Goal: Check status: Check status

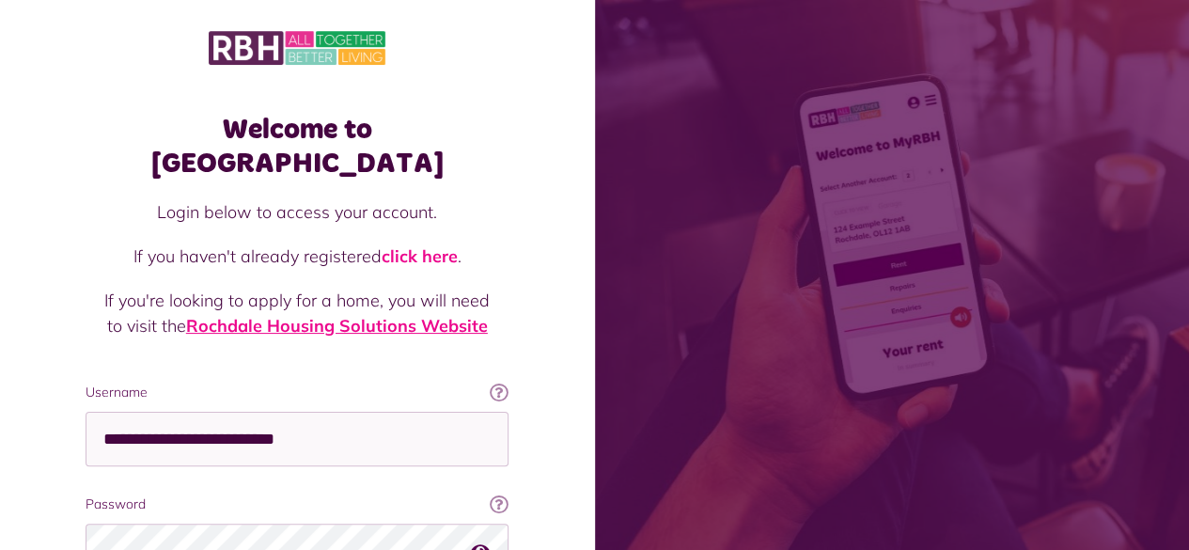
scroll to position [171, 0]
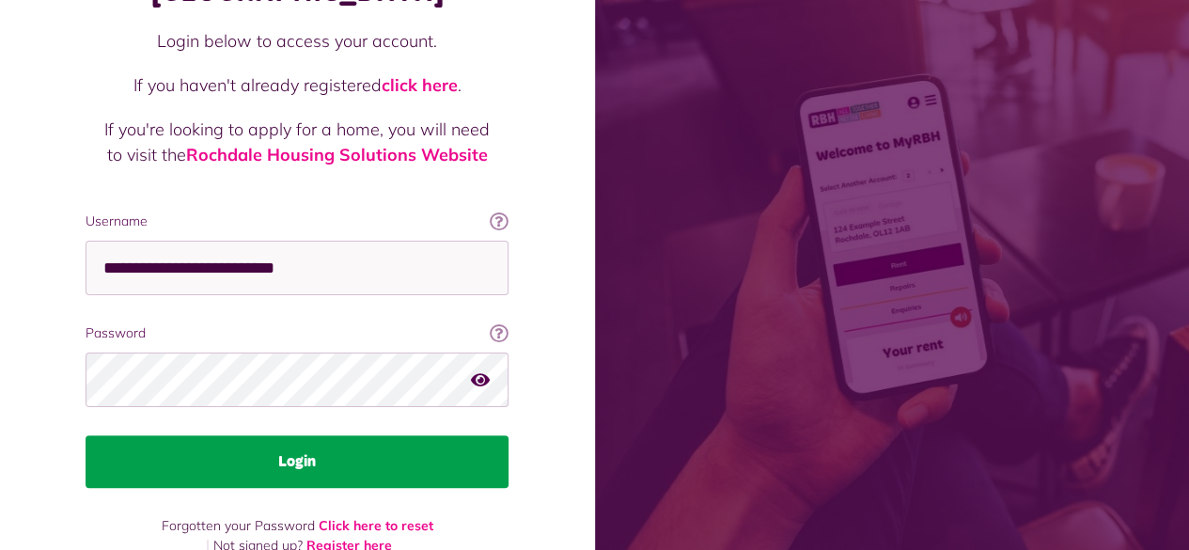
click at [408, 435] on button "Login" at bounding box center [297, 461] width 423 height 53
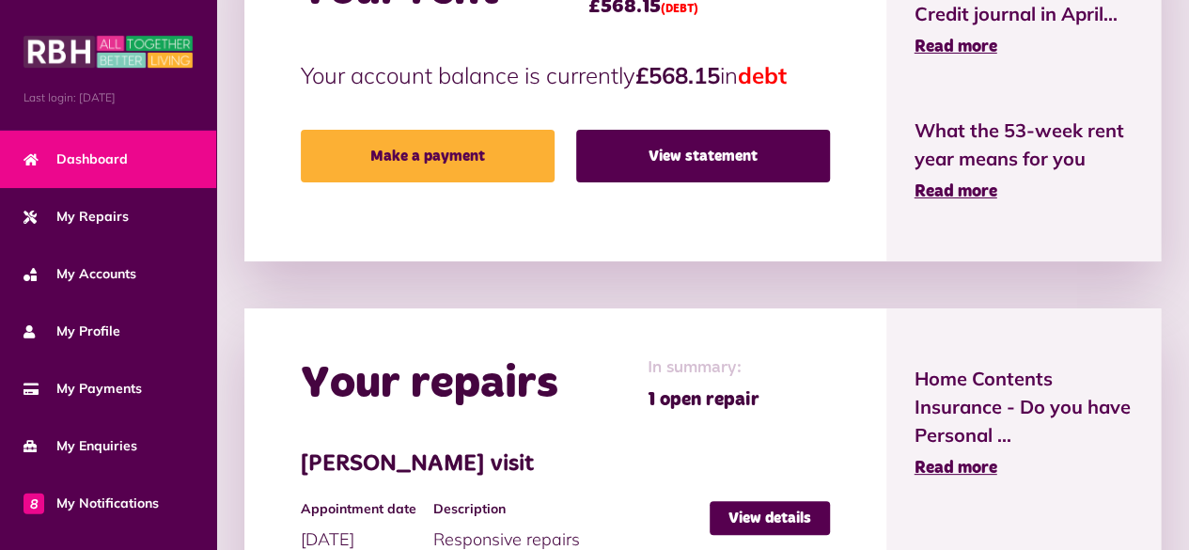
scroll to position [555, 0]
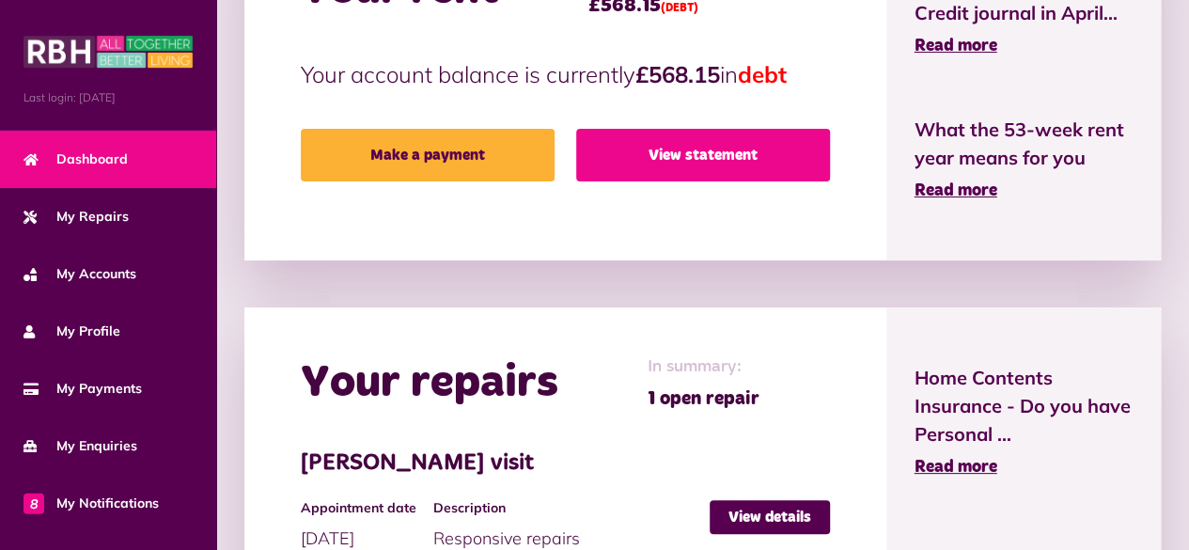
click at [670, 167] on link "View statement" at bounding box center [703, 155] width 254 height 53
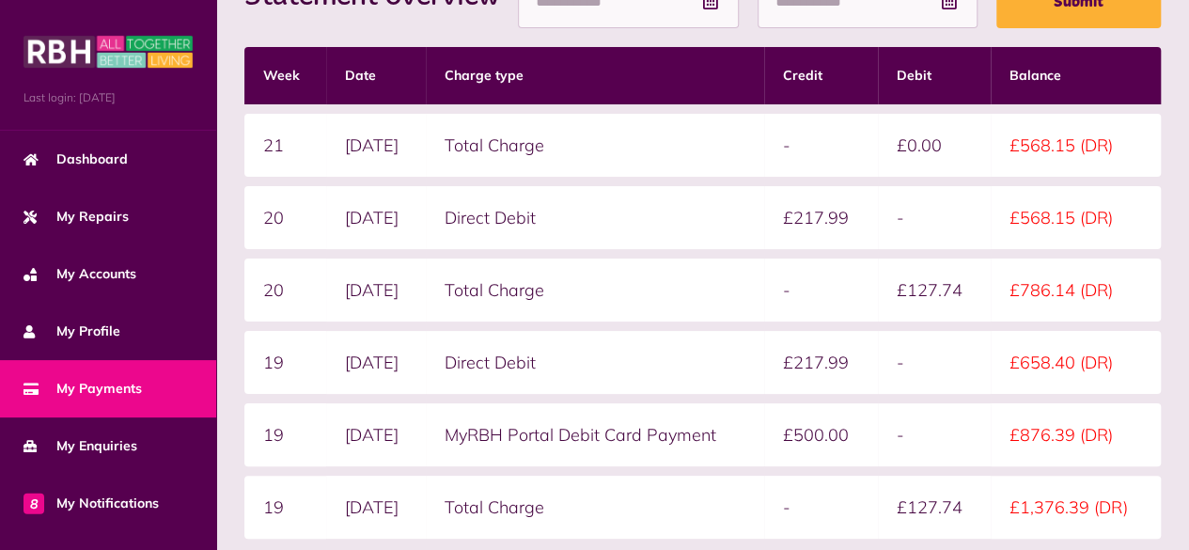
scroll to position [241, 0]
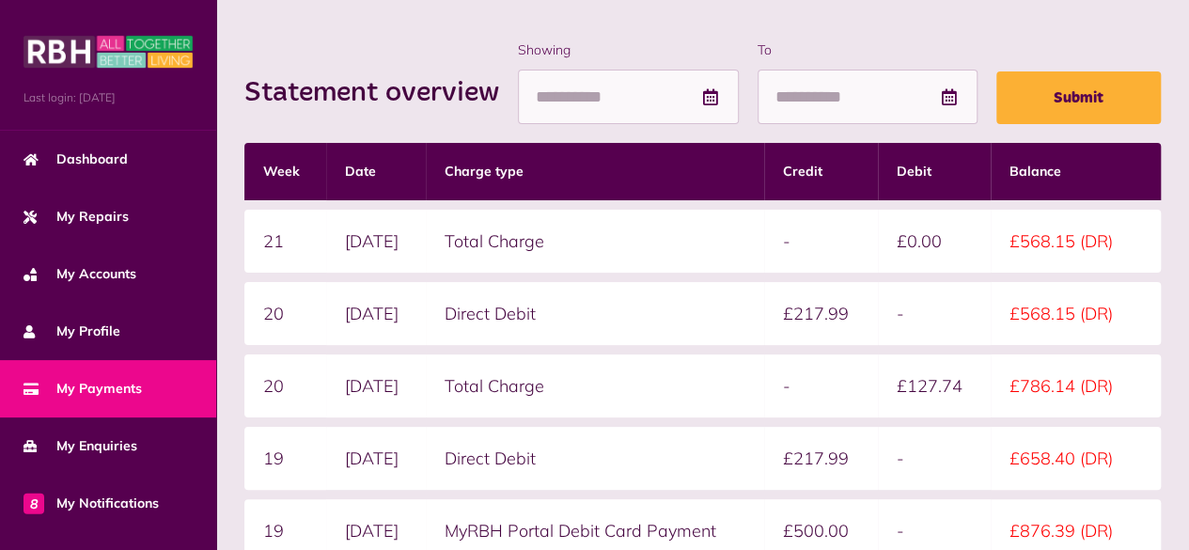
drag, startPoint x: 801, startPoint y: 192, endPoint x: 333, endPoint y: 66, distance: 485.5
click at [333, 66] on div "Statement overview Showing To Submit" at bounding box center [702, 82] width 916 height 85
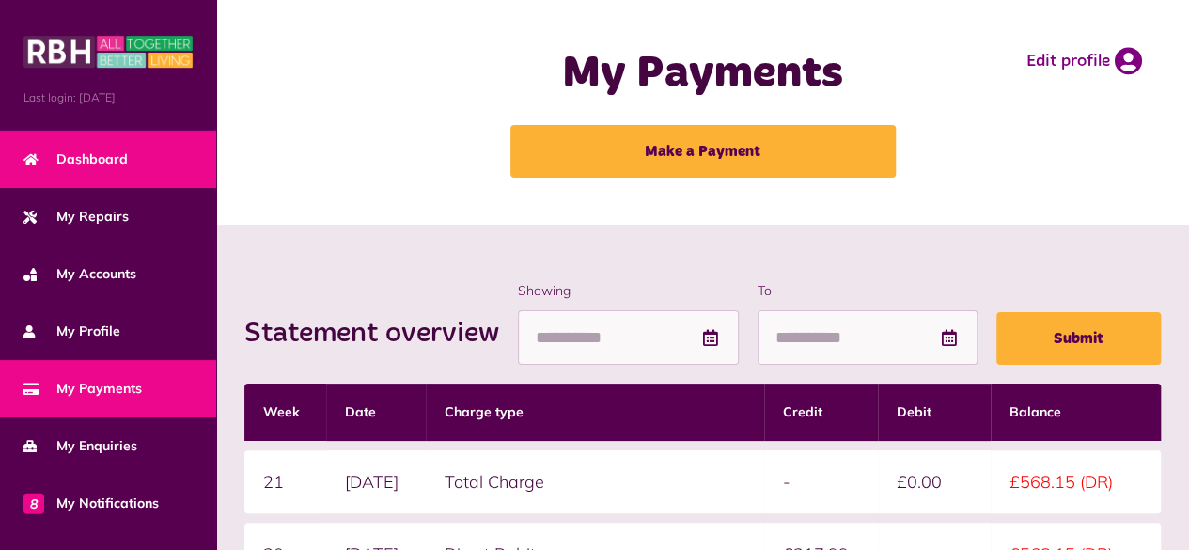
click at [77, 149] on span "Dashboard" at bounding box center [75, 159] width 104 height 20
